Goal: Find specific page/section: Find specific page/section

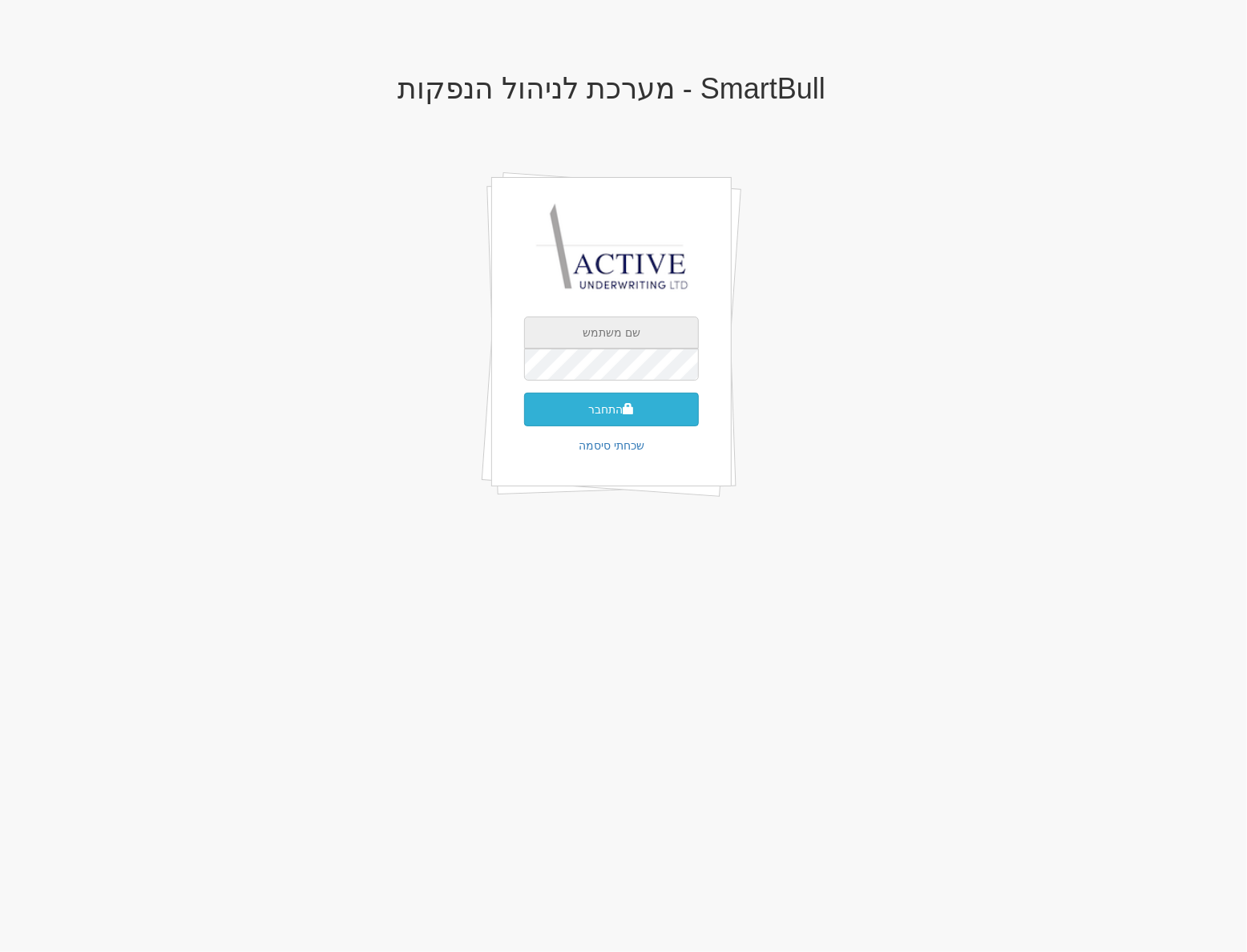
type input "neil@activeu.co.il"
click at [597, 419] on button "התחבר" at bounding box center [612, 409] width 175 height 33
type input "739607"
click at [525, 417] on button "התחבר" at bounding box center [612, 433] width 175 height 33
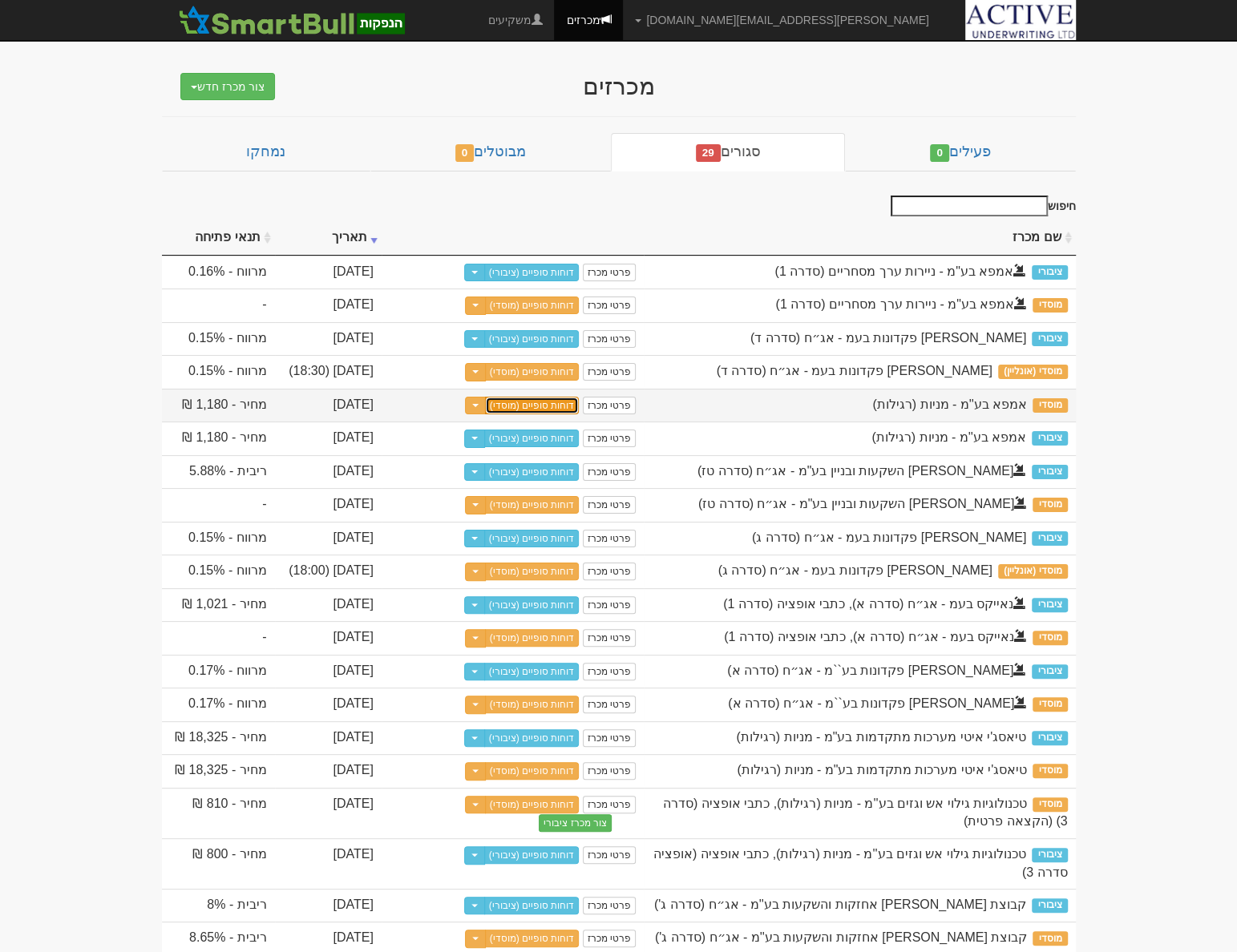
click at [547, 415] on link "דוחות סופיים (מוסדי)" at bounding box center [532, 406] width 94 height 18
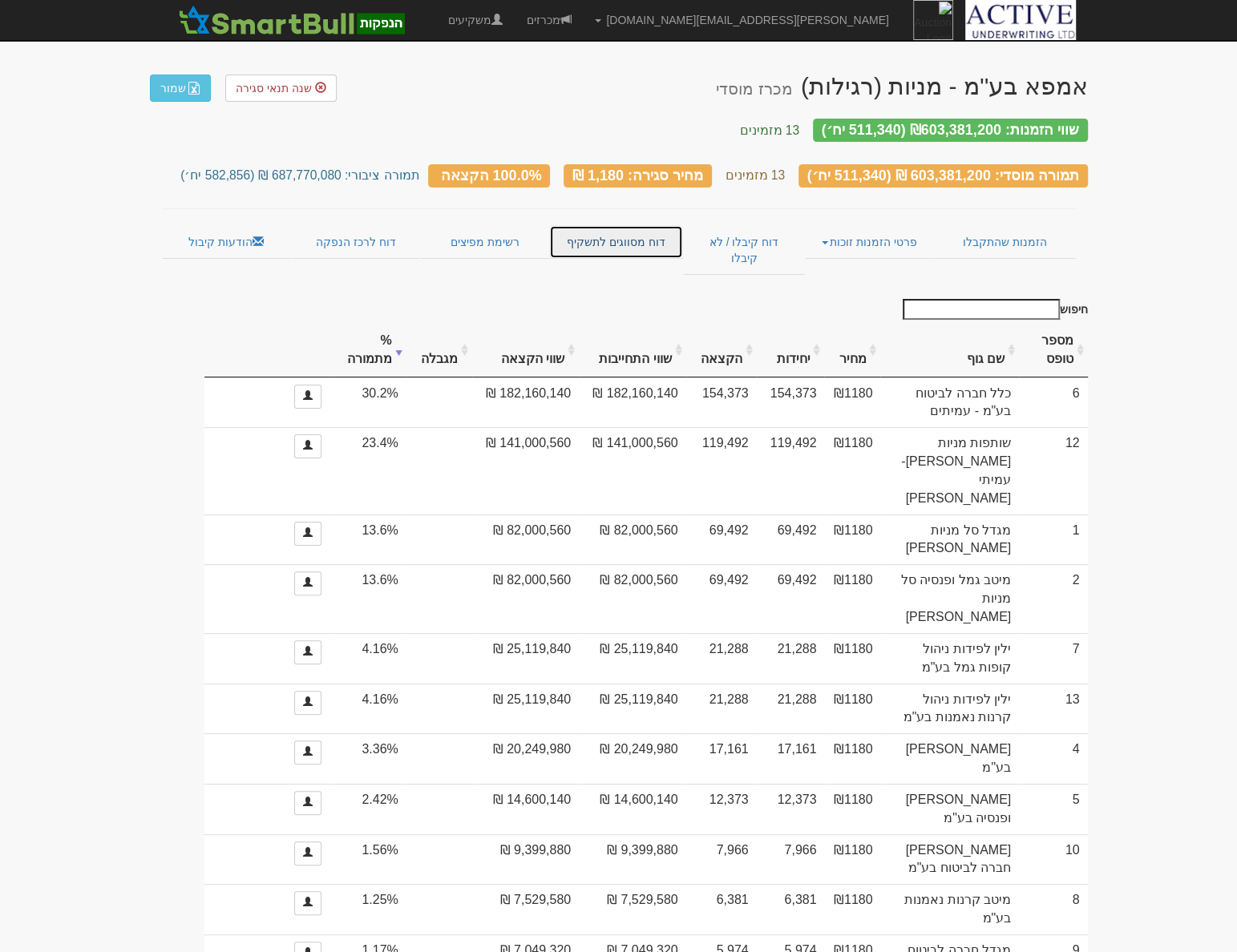
click at [603, 226] on link "דוח מסווגים לתשקיף" at bounding box center [616, 242] width 134 height 33
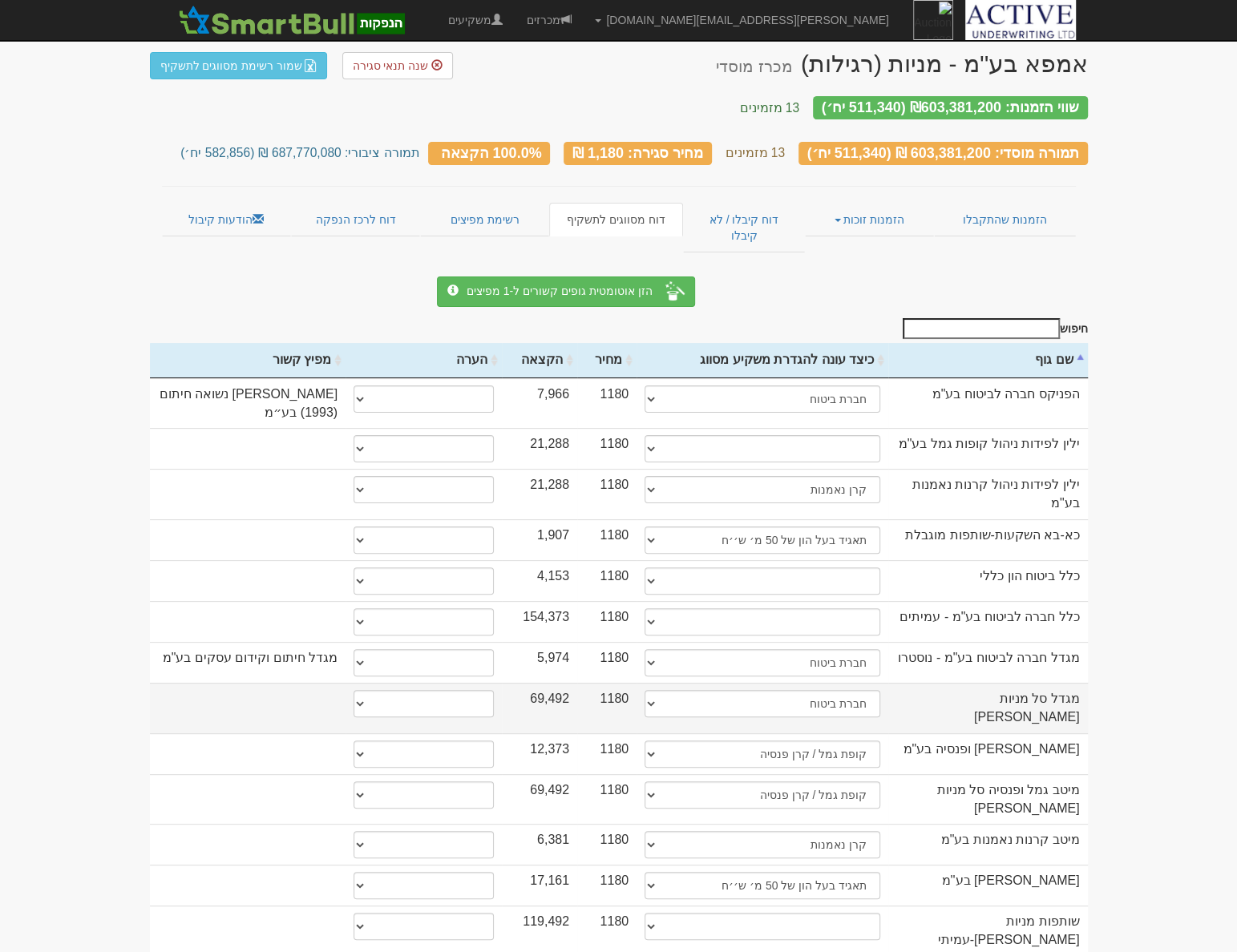
scroll to position [27, 0]
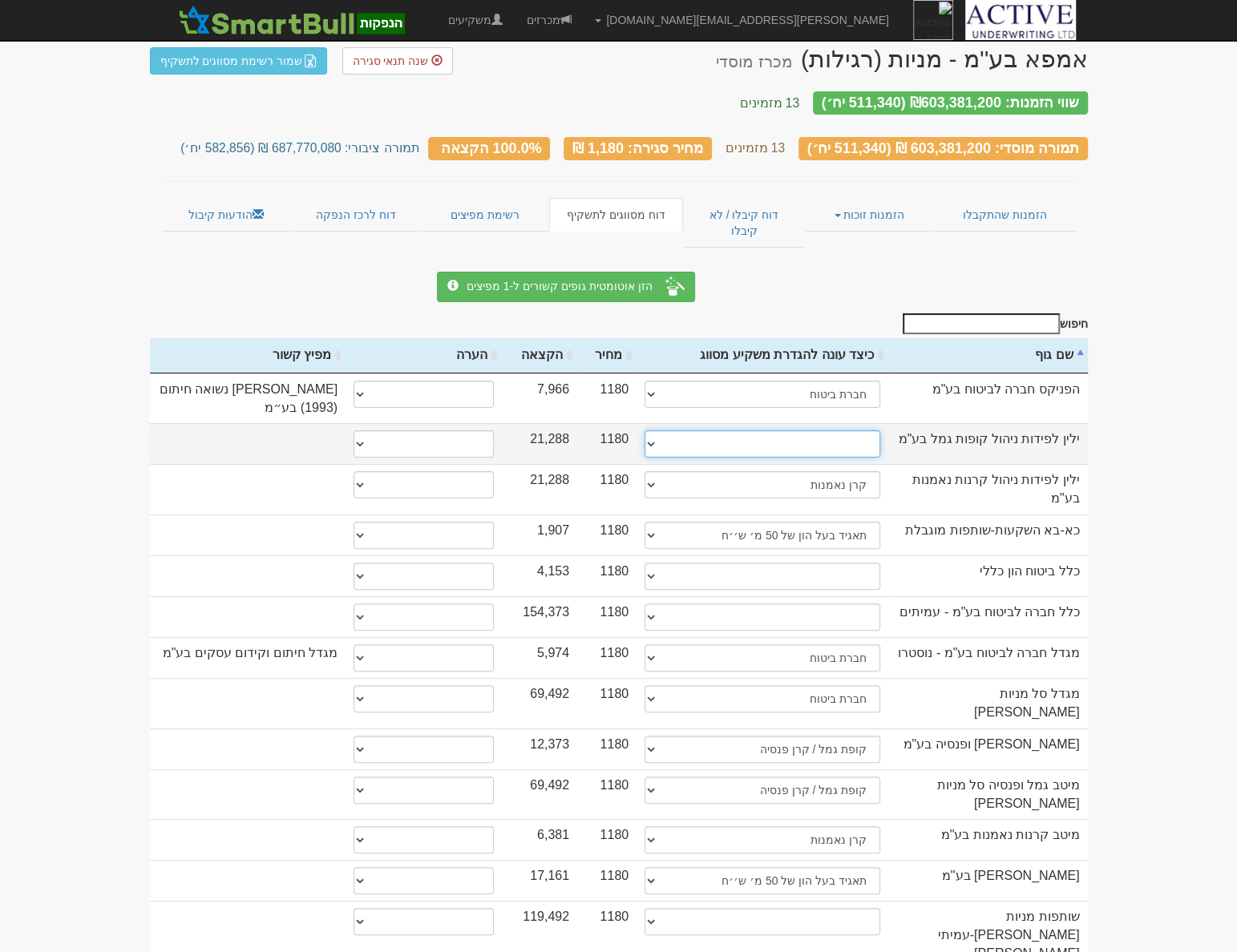
click at [644, 431] on select "תאגיד מסווג חתם / מפיץ חברת ביטוח תאגיד בעל הון של 50 מ׳ ש׳׳ח קופת גמל / קרן פנ…" at bounding box center [761, 444] width 235 height 27
click at [649, 431] on select "תאגיד מסווג חתם / מפיץ חברת ביטוח תאגיד בעל הון של 50 מ׳ ש׳׳ח קופת גמל / קרן פנ…" at bounding box center [761, 444] width 235 height 27
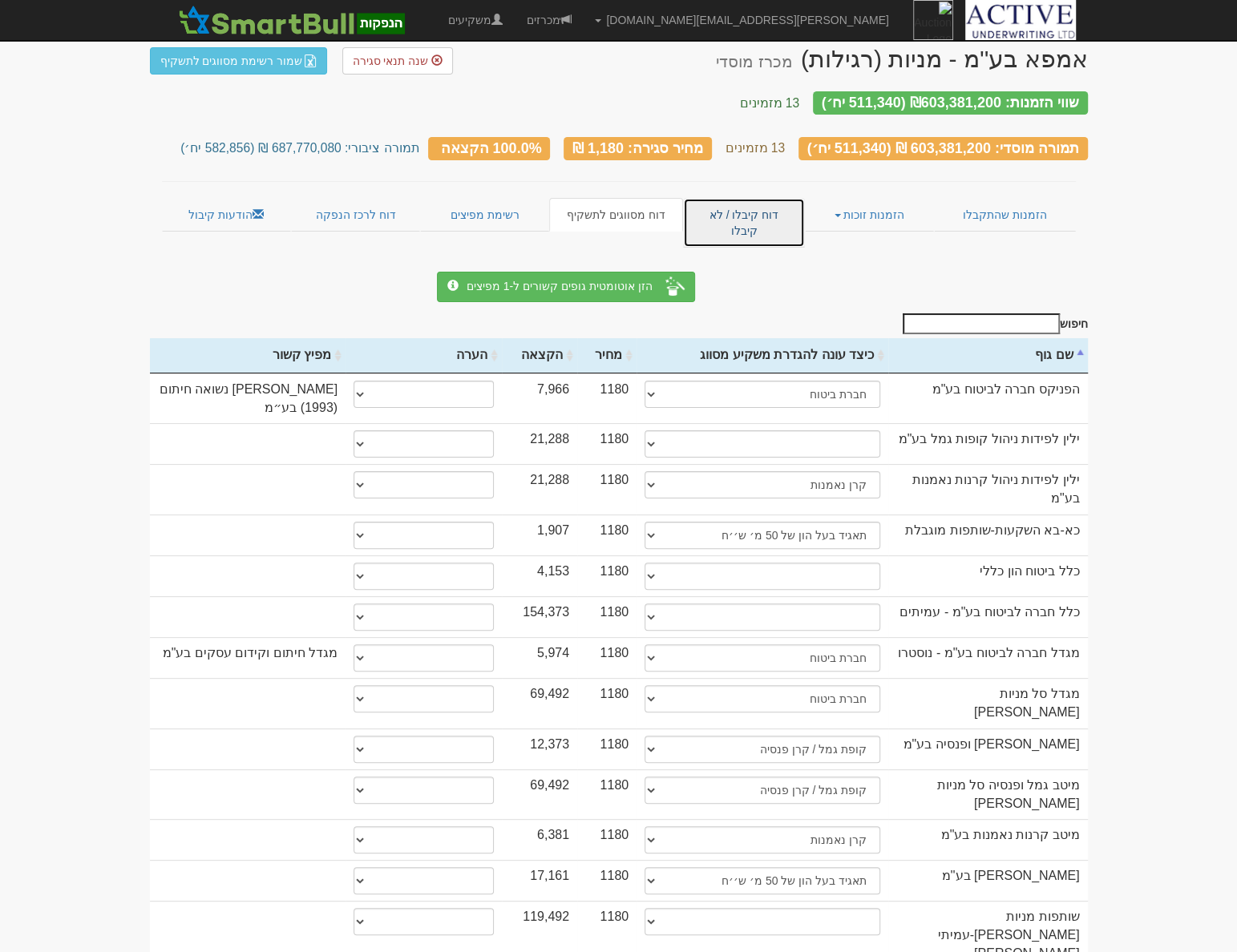
click at [779, 198] on link "דוח קיבלו / לא קיבלו" at bounding box center [744, 222] width 121 height 50
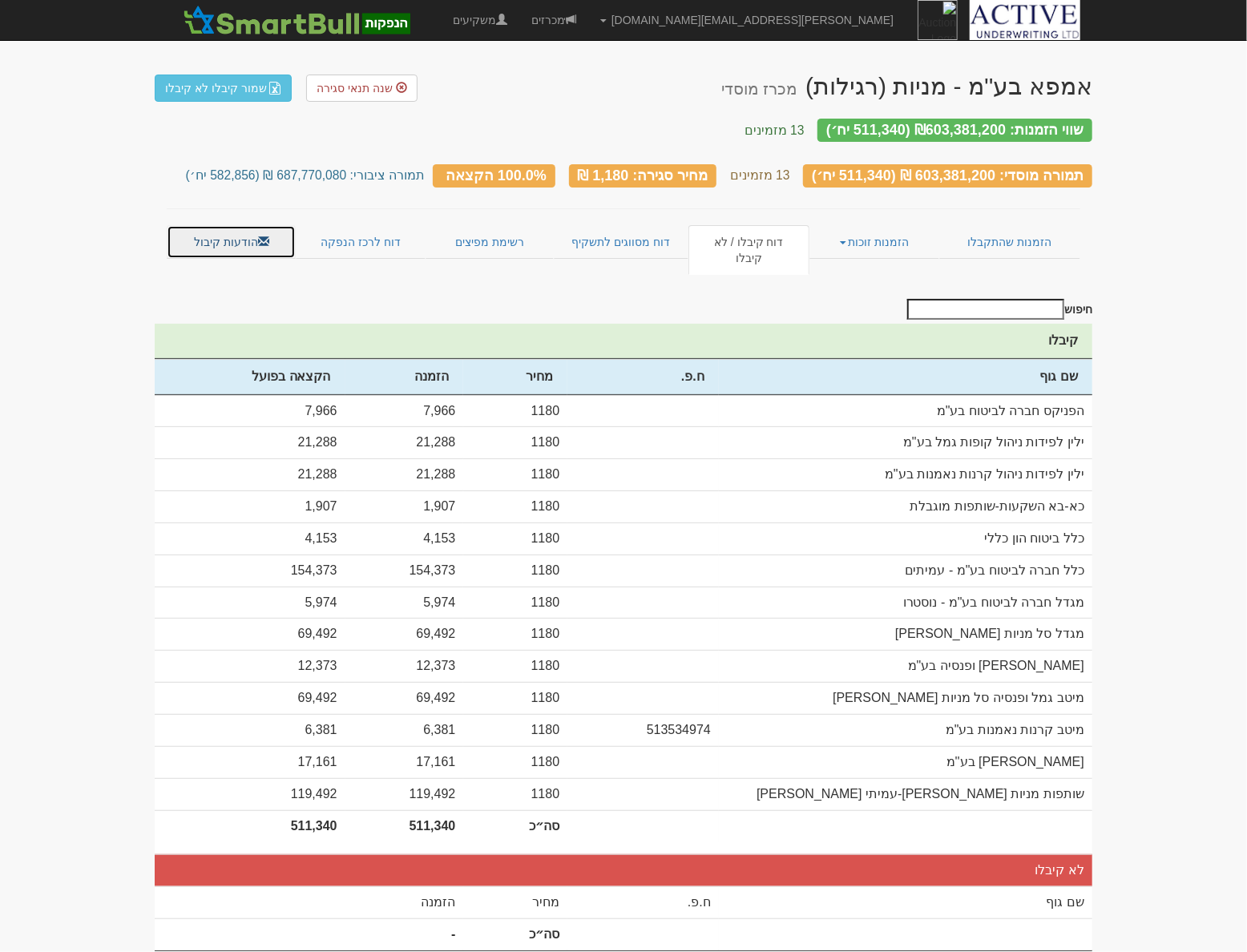
click at [232, 226] on link "הודעות קיבול" at bounding box center [231, 242] width 129 height 33
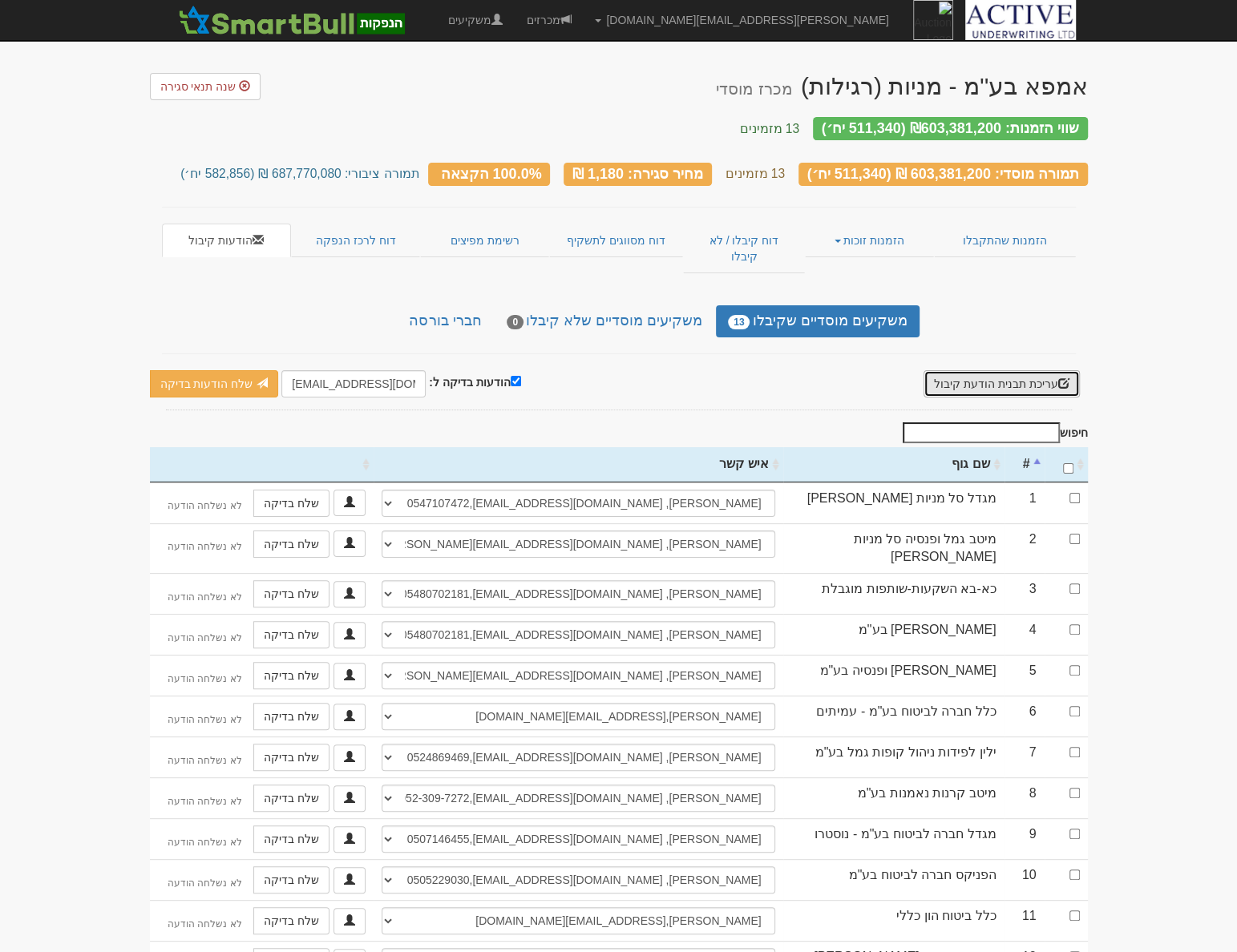
click at [996, 371] on button "עריכת תבנית הודעת קיבול" at bounding box center [1002, 384] width 156 height 27
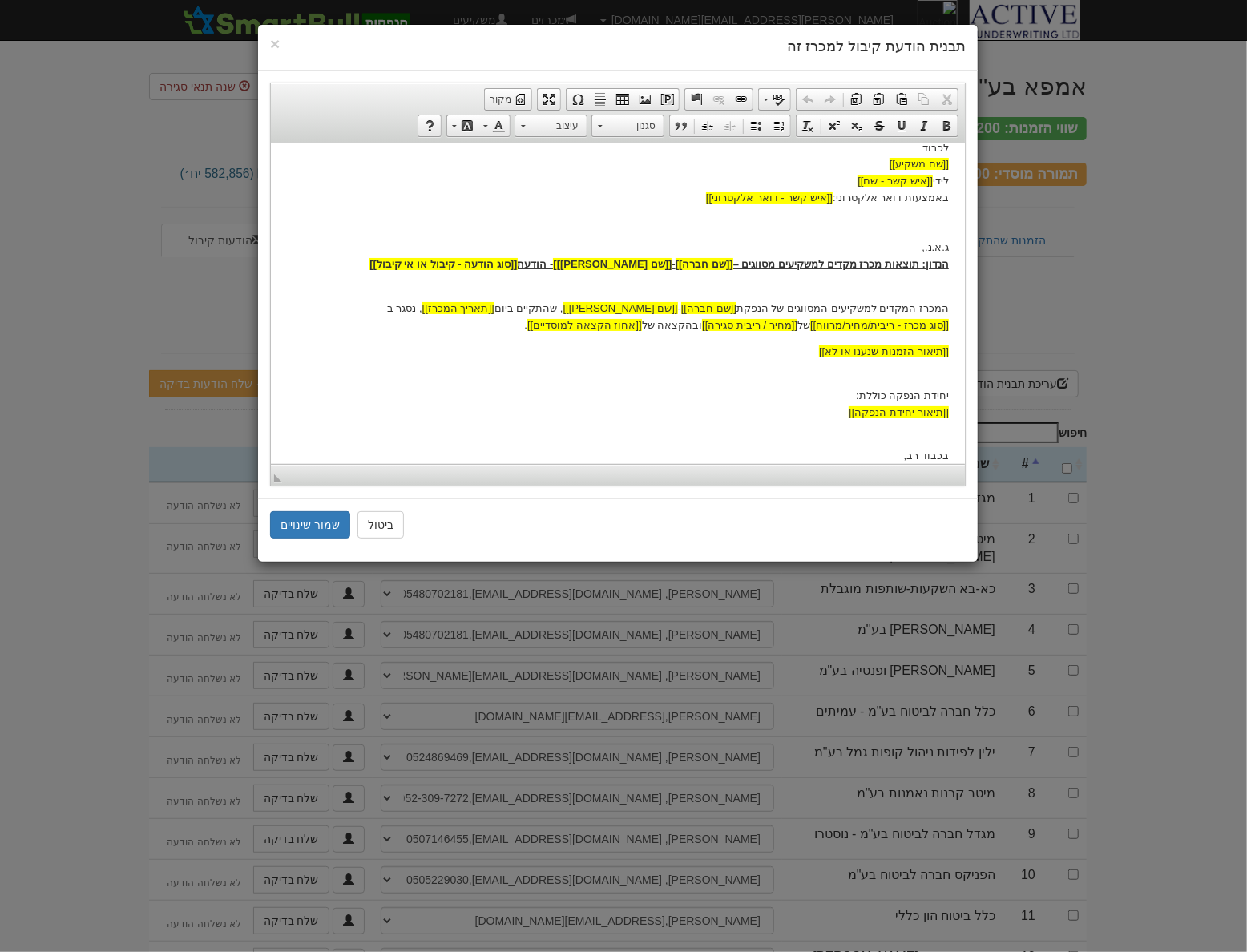
scroll to position [107, 0]
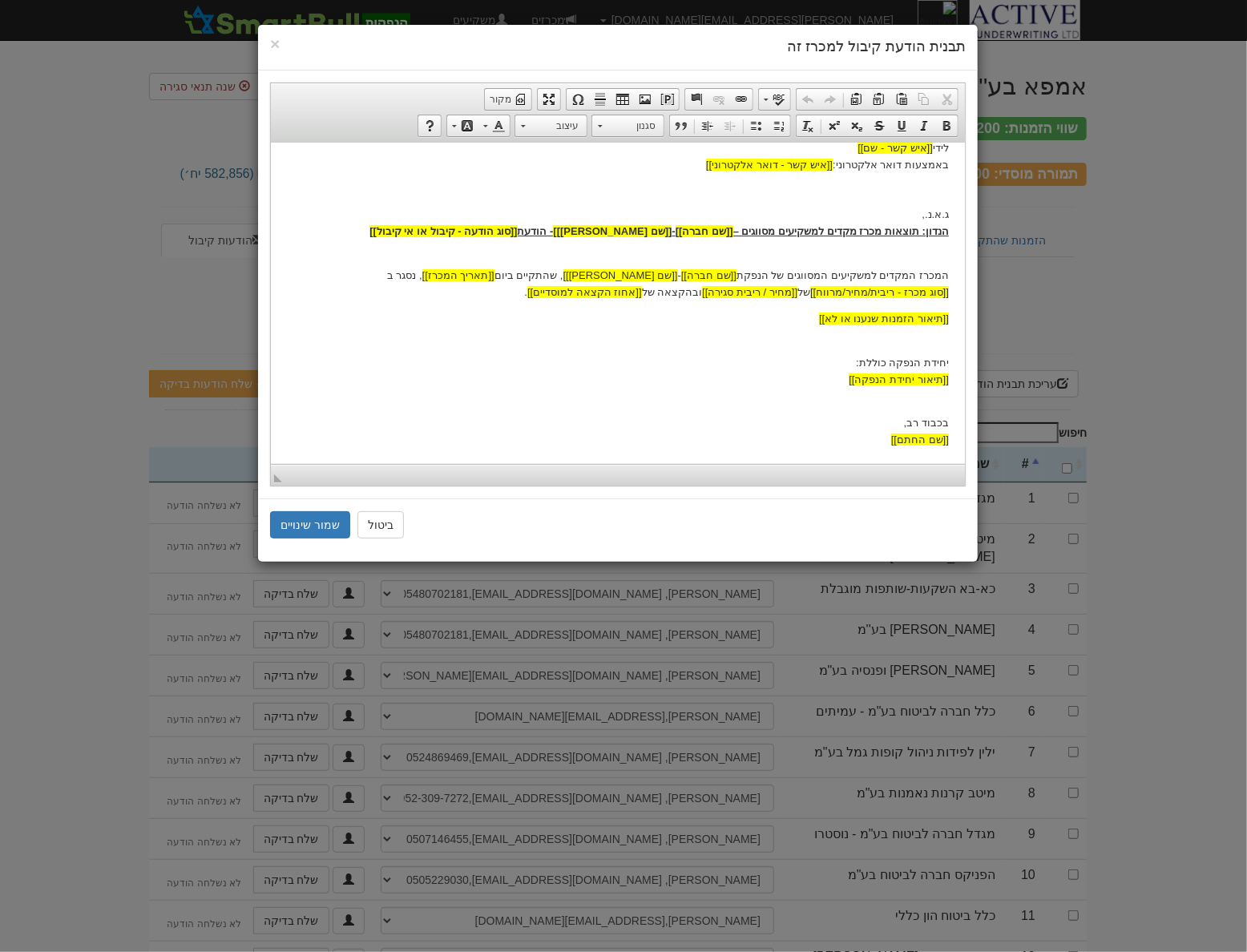
click at [268, 40] on div "× תבנית הודעת קיבול למכרז זה" at bounding box center [618, 48] width 720 height 46
click at [273, 37] on span "×" at bounding box center [275, 43] width 10 height 19
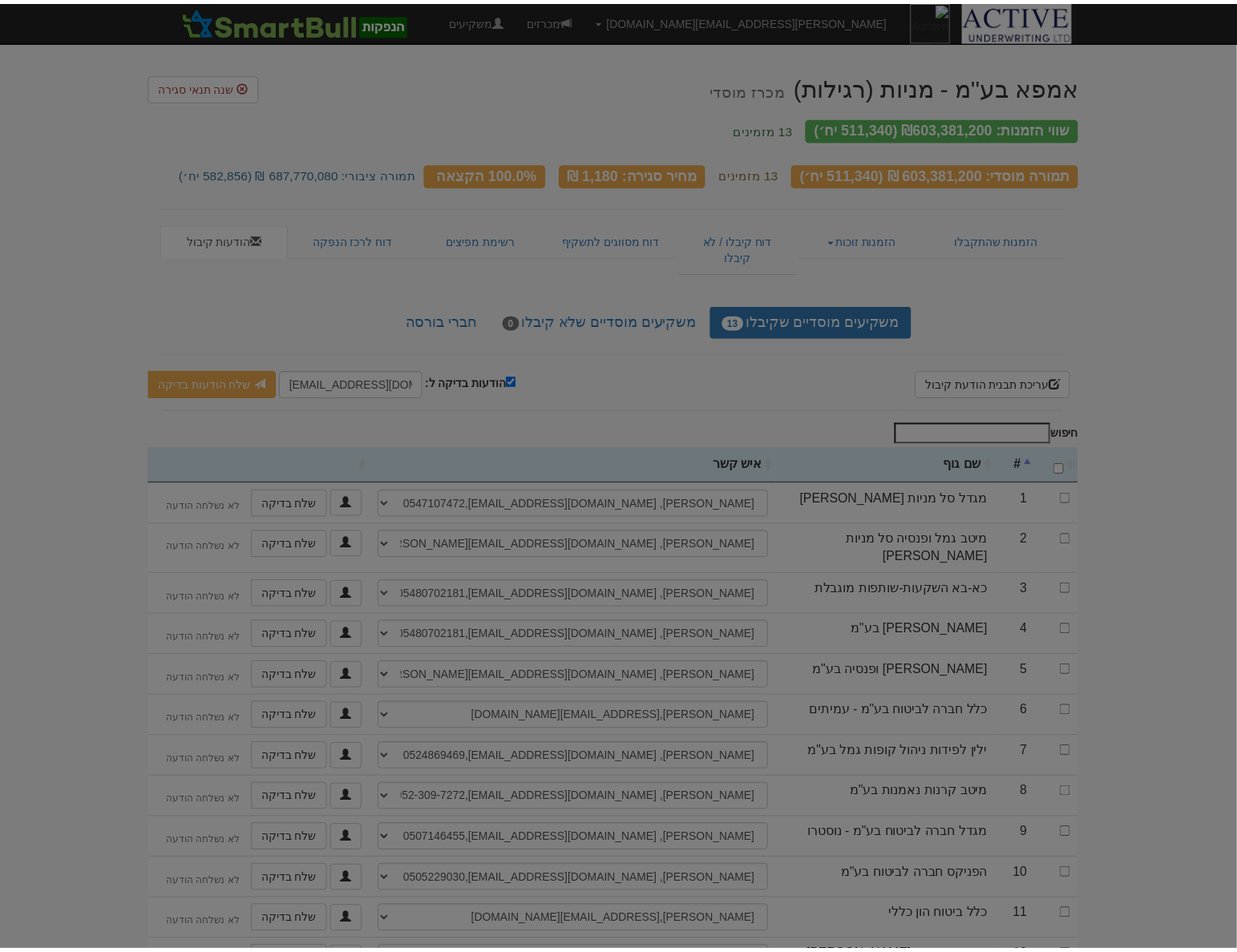
scroll to position [0, 0]
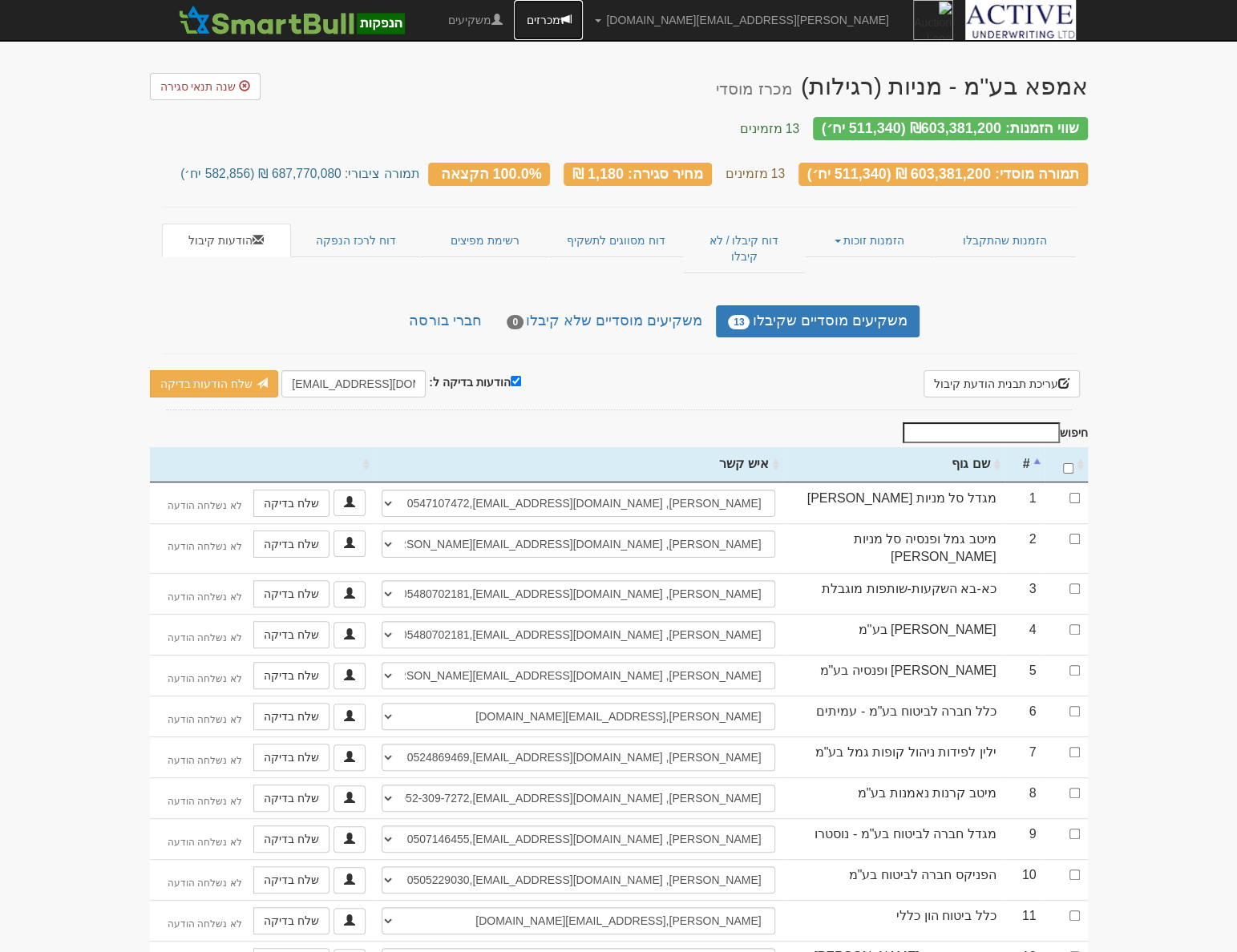
click at [583, 28] on link "מכרזים" at bounding box center [548, 20] width 69 height 40
